Goal: Task Accomplishment & Management: Use online tool/utility

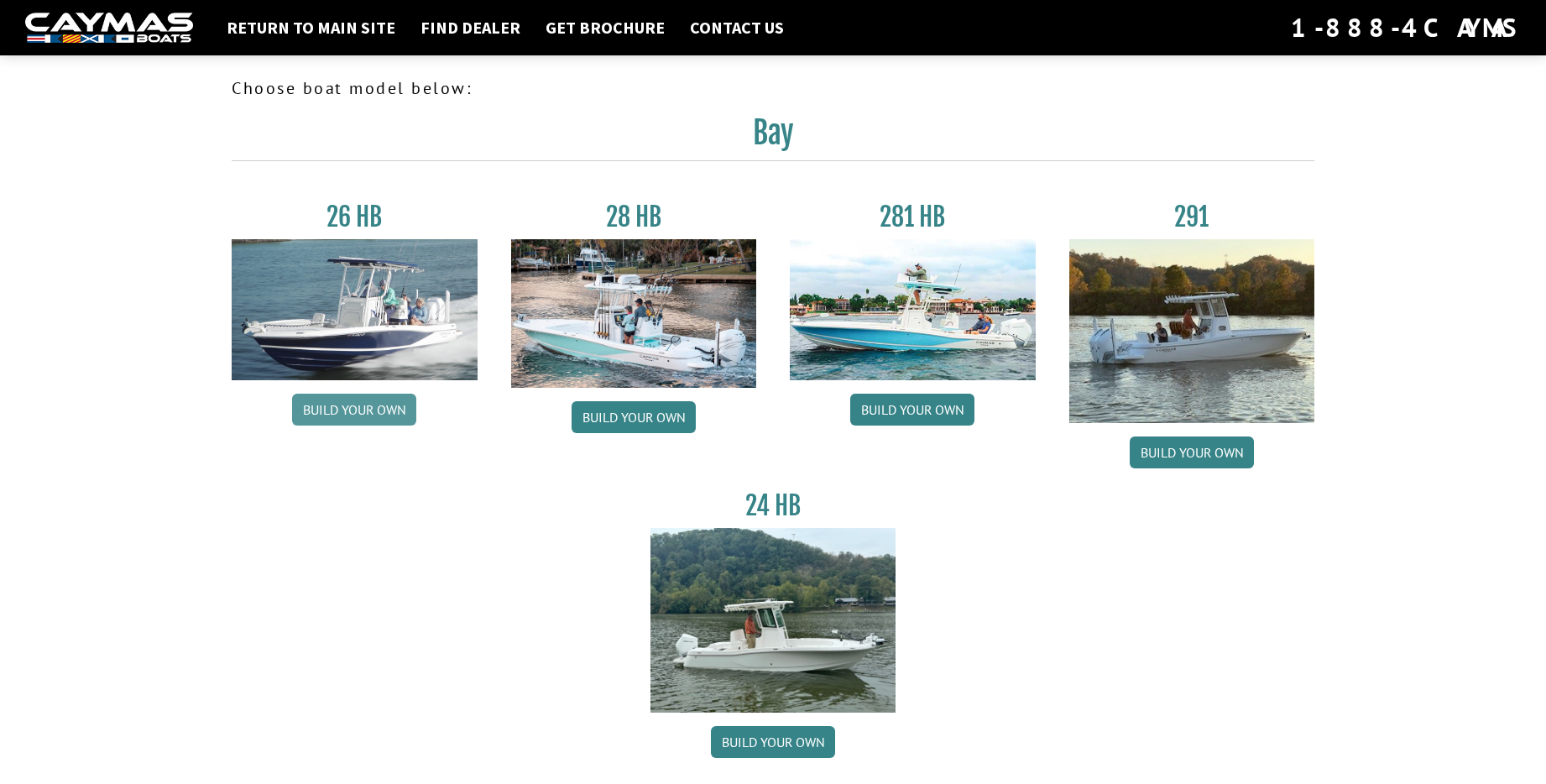
click at [389, 423] on link "Build your own" at bounding box center [355, 410] width 124 height 32
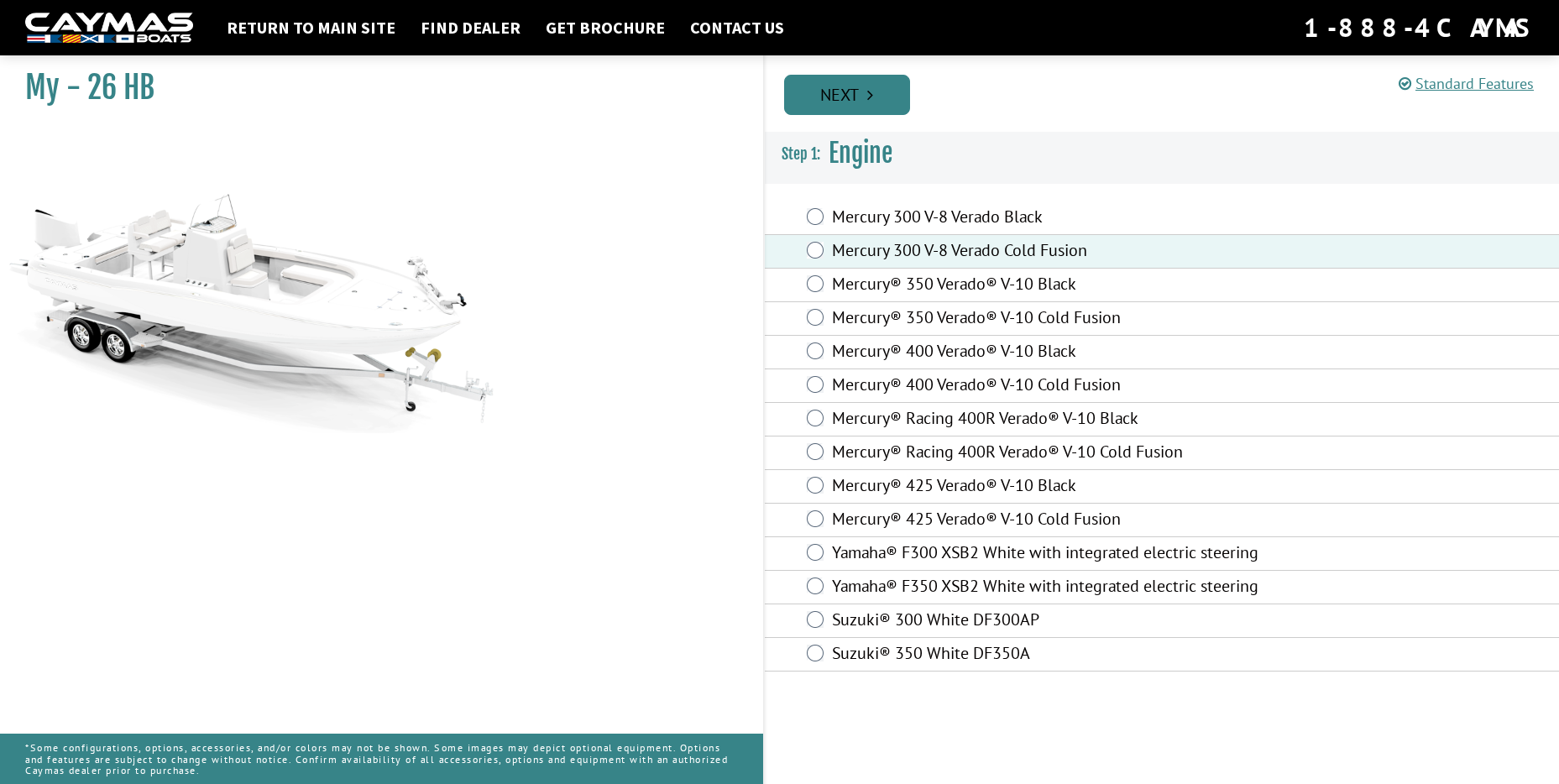
click at [873, 98] on link "Next" at bounding box center [848, 94] width 126 height 40
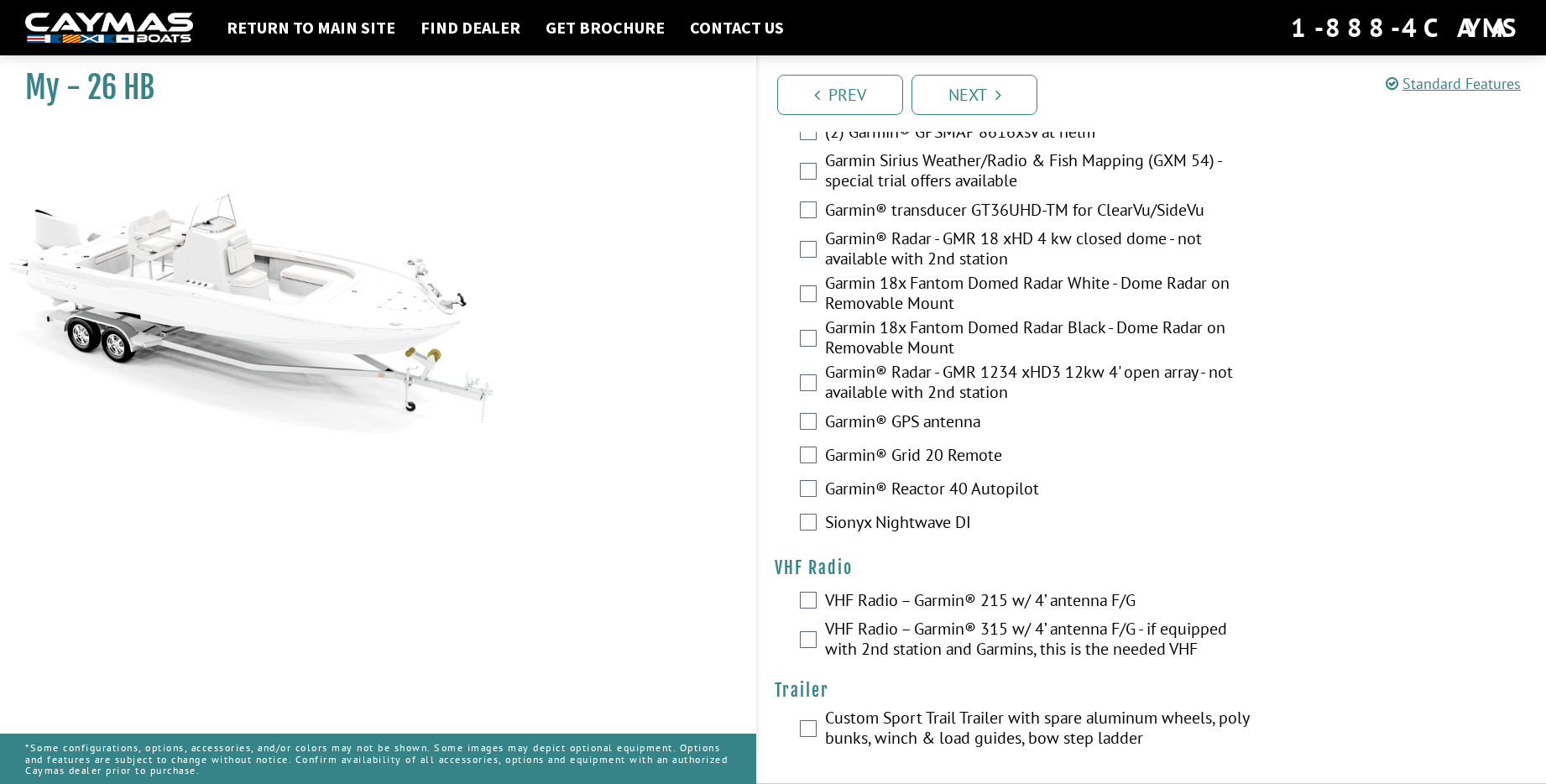
scroll to position [4421, 0]
click at [986, 90] on link "Next" at bounding box center [974, 94] width 126 height 40
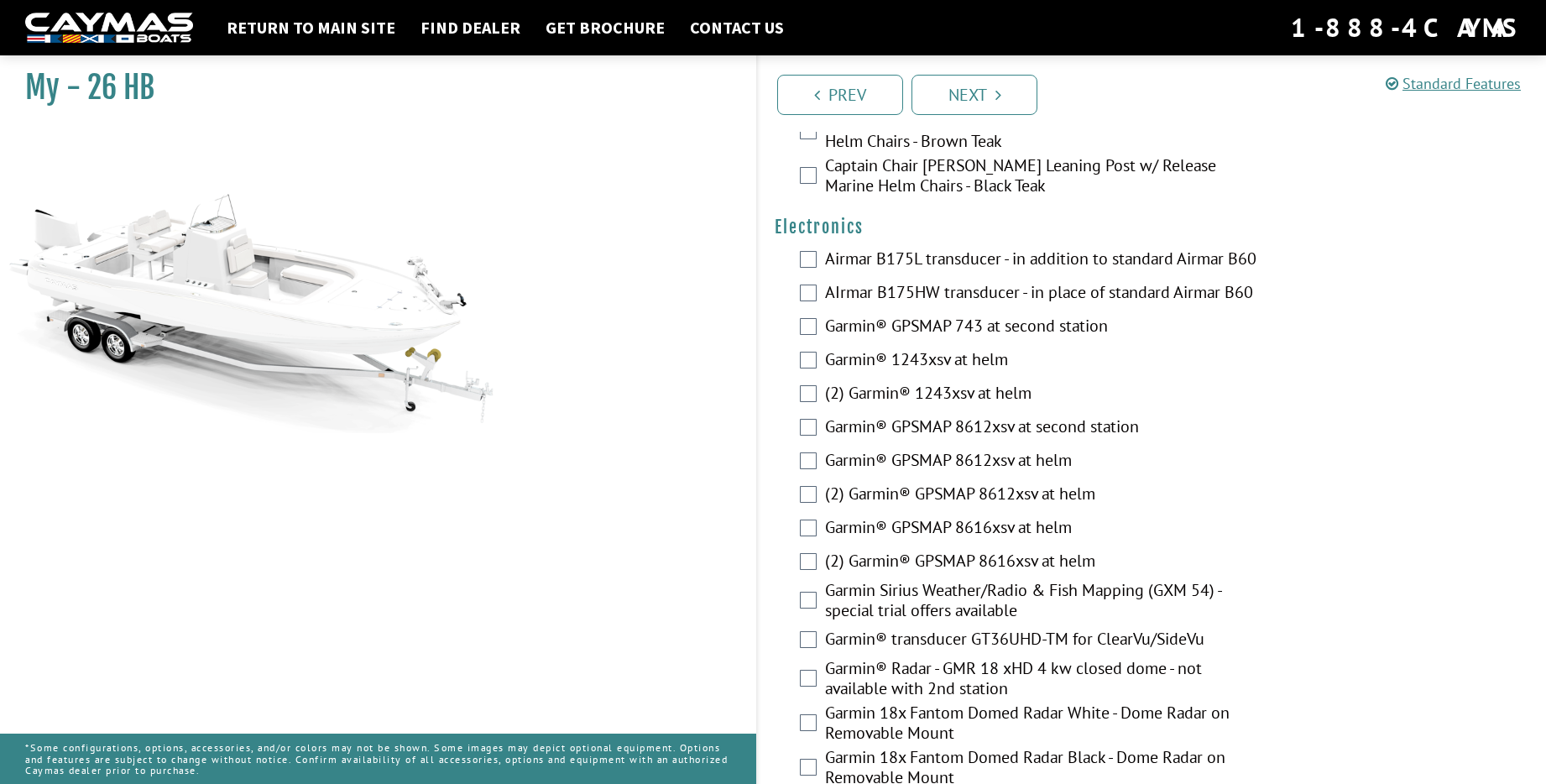
scroll to position [3763, 0]
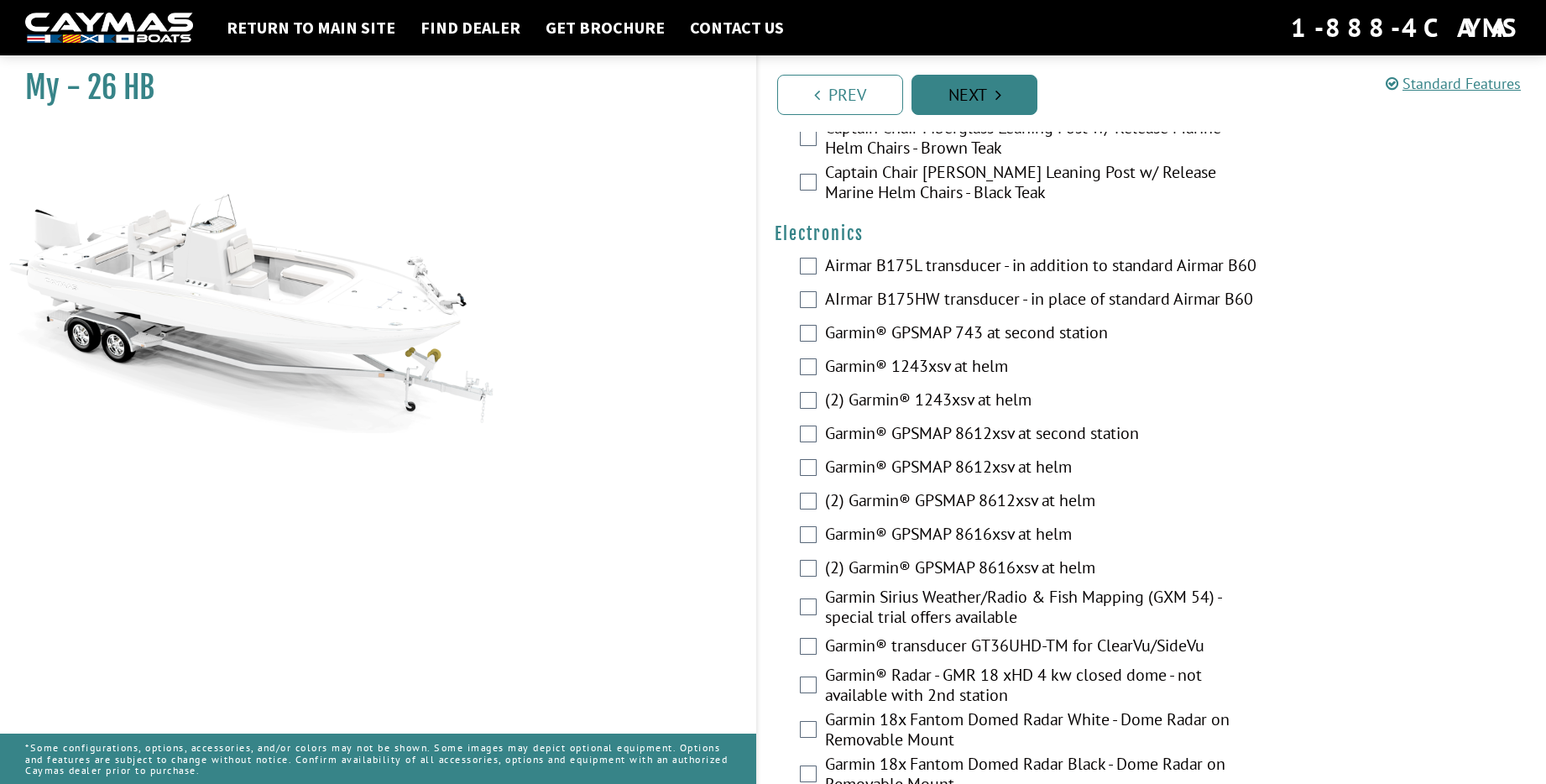
click at [999, 103] on icon "Pagination" at bounding box center [998, 94] width 6 height 17
